Goal: Task Accomplishment & Management: Complete application form

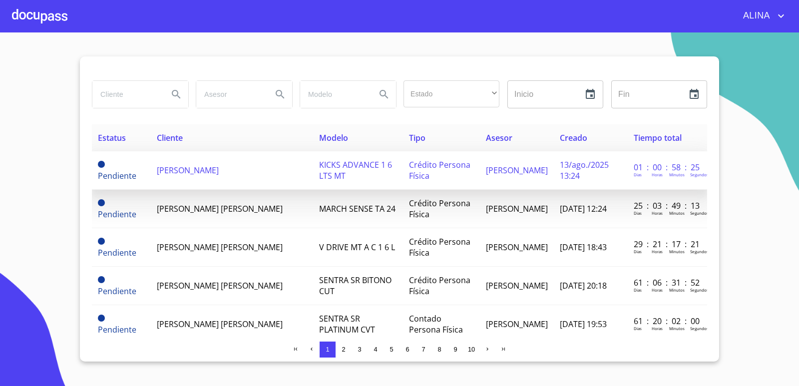
click at [210, 174] on span "[PERSON_NAME]" at bounding box center [188, 170] width 62 height 11
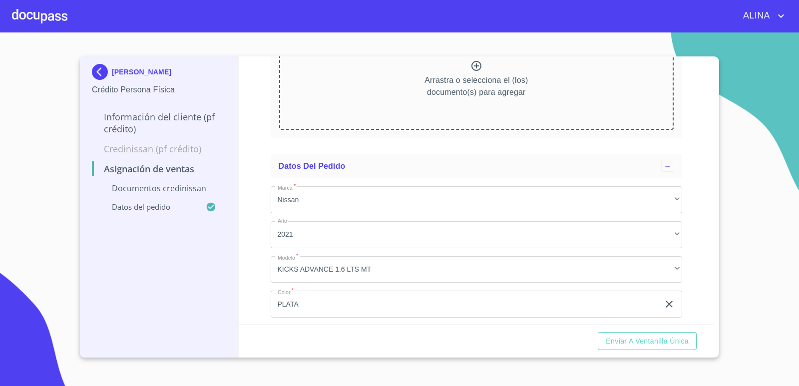
scroll to position [220, 0]
